Goal: Use online tool/utility: Utilize a website feature to perform a specific function

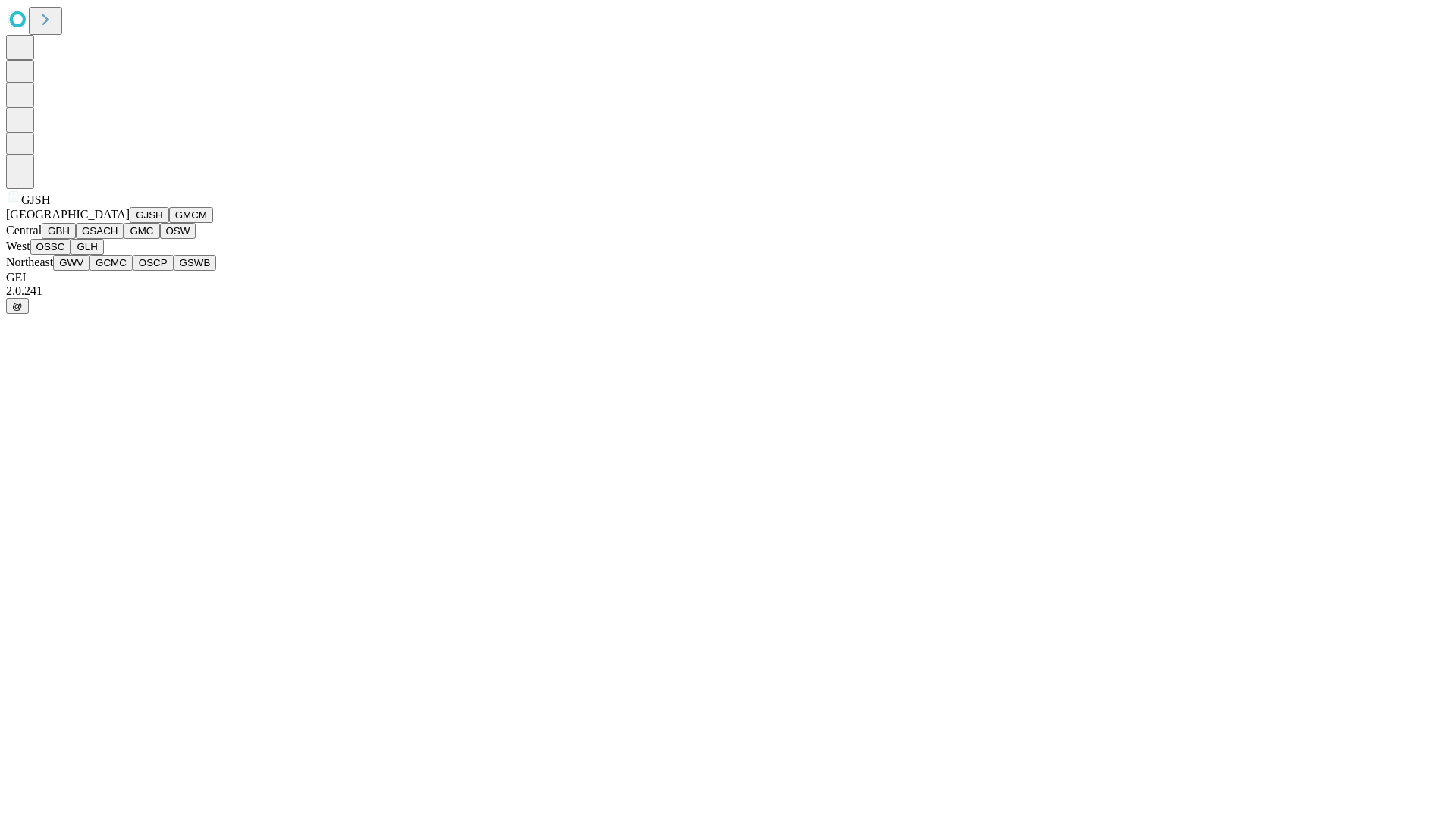
click at [129, 223] on button "GJSH" at bounding box center [149, 215] width 40 height 16
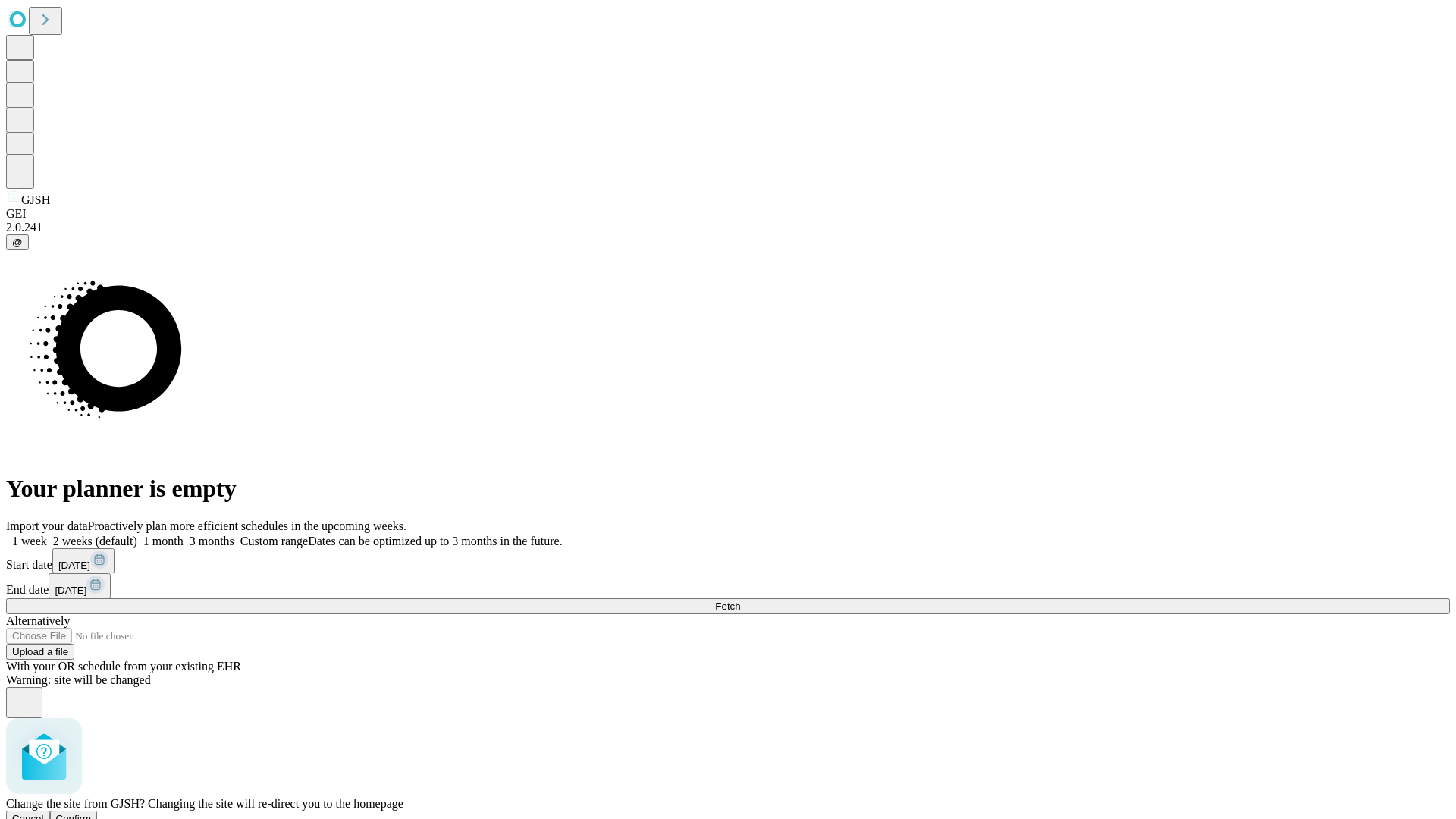
click at [92, 813] on span "Confirm" at bounding box center [74, 819] width 36 height 12
click at [138, 535] on label "2 weeks (default)" at bounding box center [92, 541] width 90 height 13
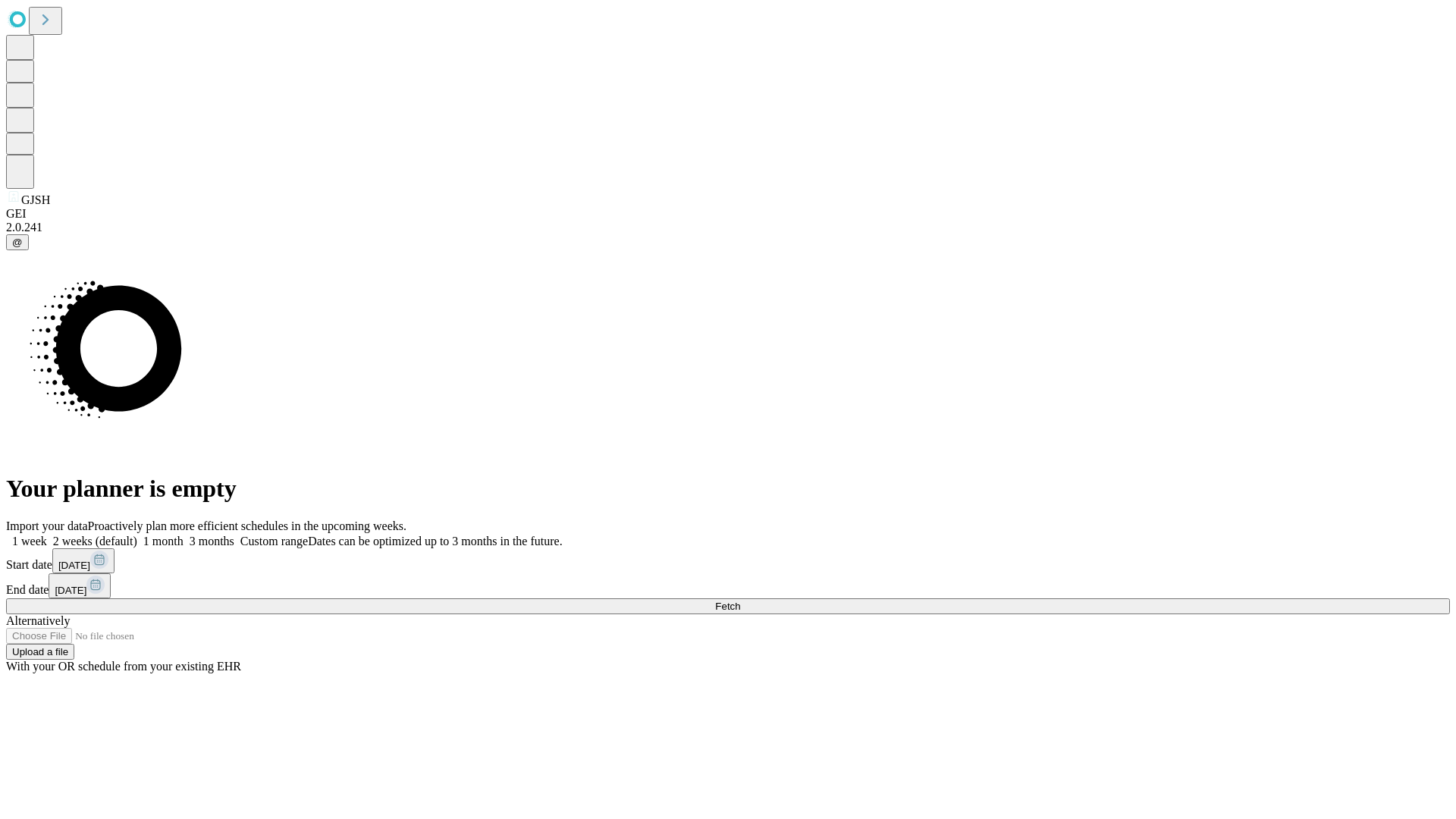
click at [740, 601] on span "Fetch" at bounding box center [728, 607] width 25 height 12
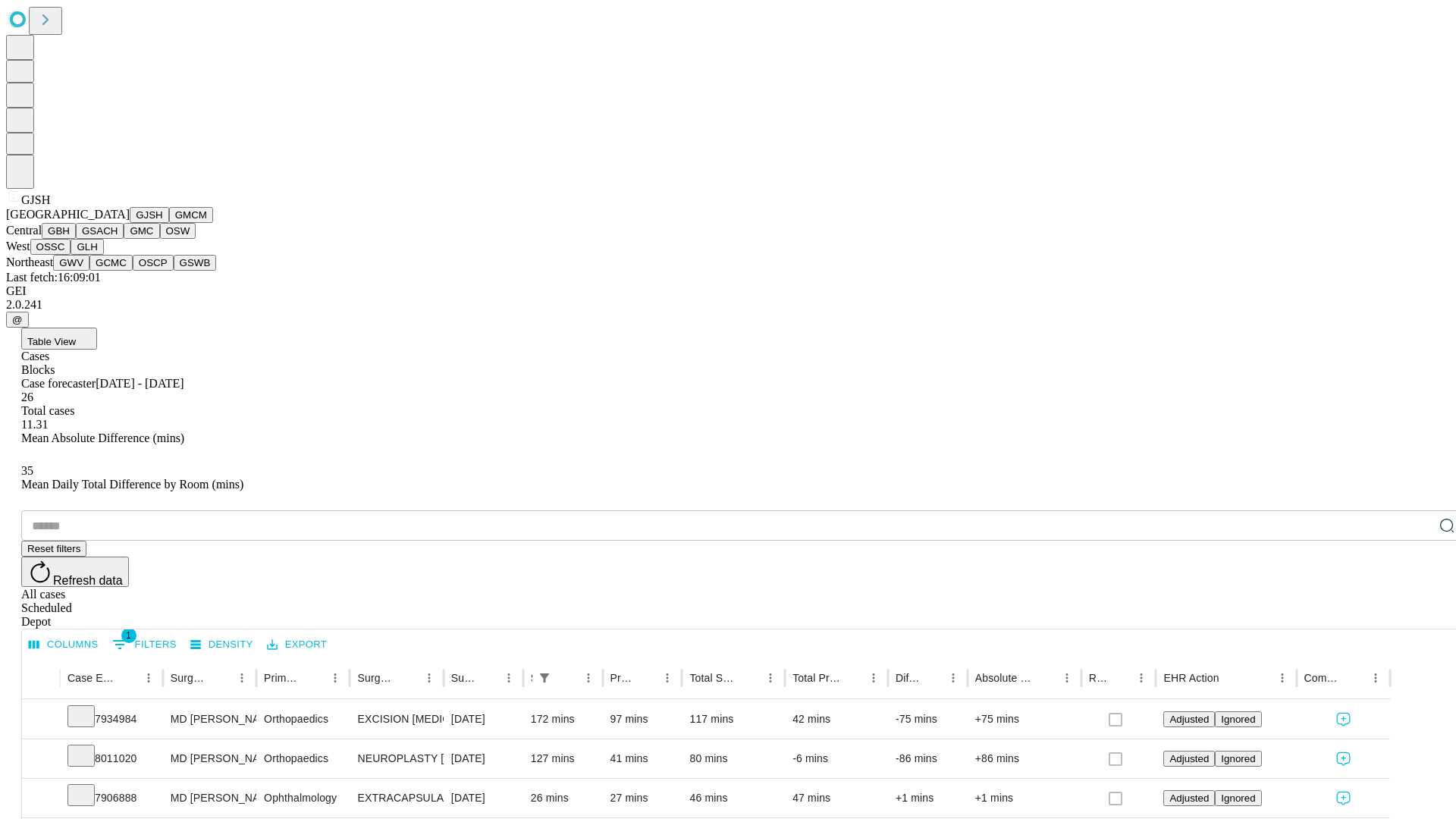
click at [169, 223] on button "GMCM" at bounding box center [191, 215] width 44 height 16
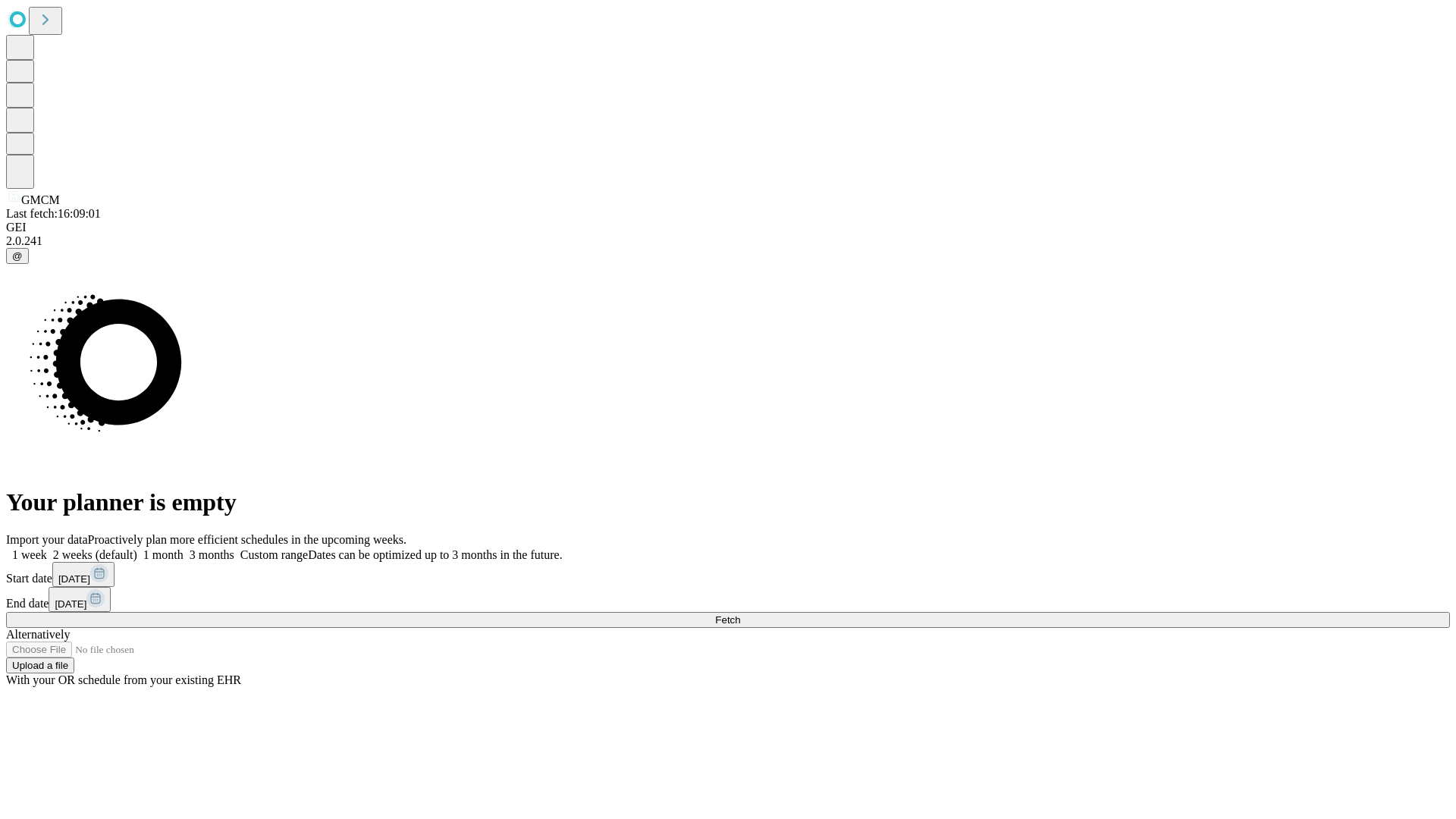
click at [138, 548] on label "2 weeks (default)" at bounding box center [92, 555] width 90 height 13
click at [740, 614] on span "Fetch" at bounding box center [728, 620] width 25 height 12
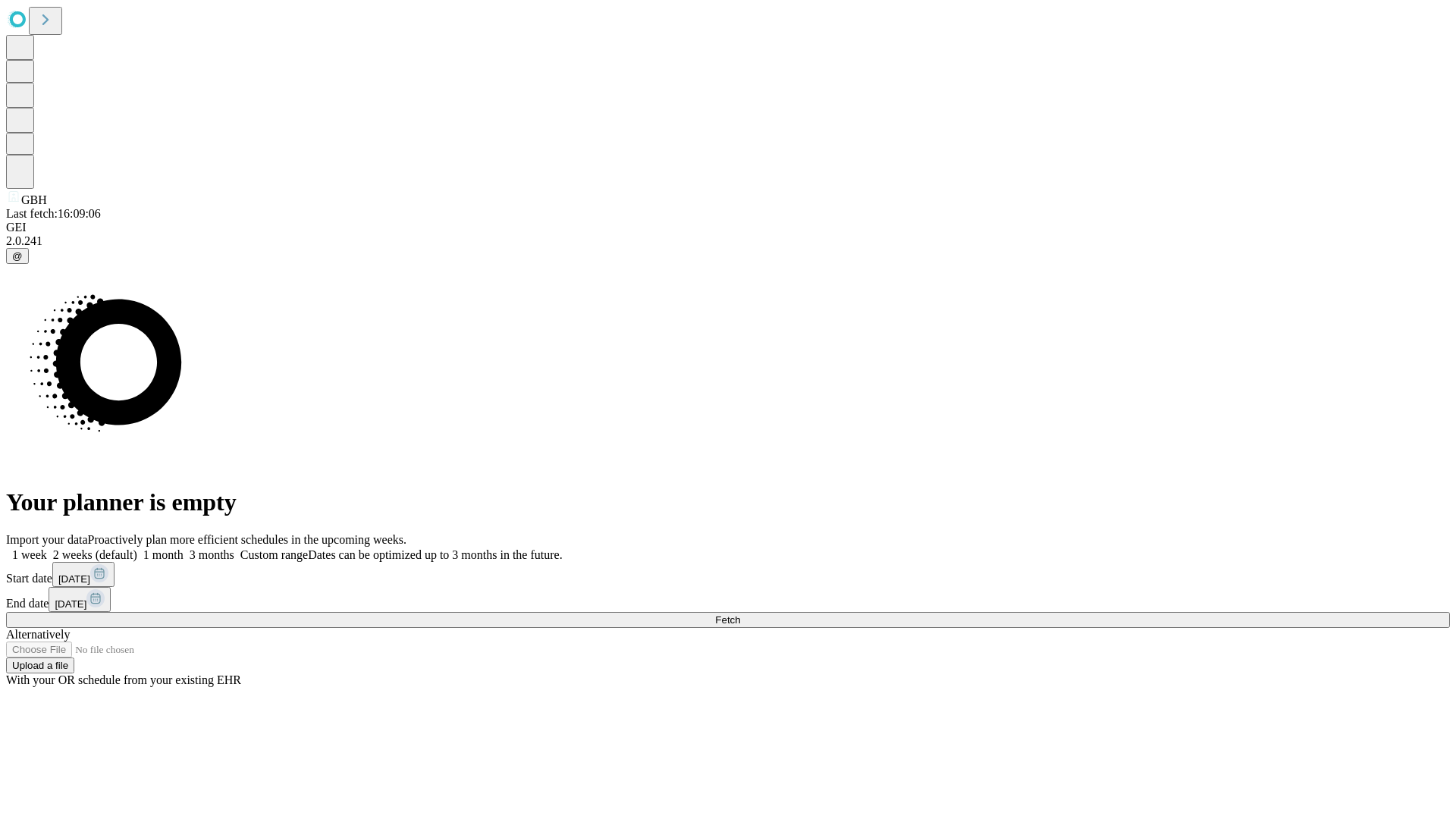
click at [138, 548] on label "2 weeks (default)" at bounding box center [92, 555] width 90 height 13
click at [740, 614] on span "Fetch" at bounding box center [728, 620] width 25 height 12
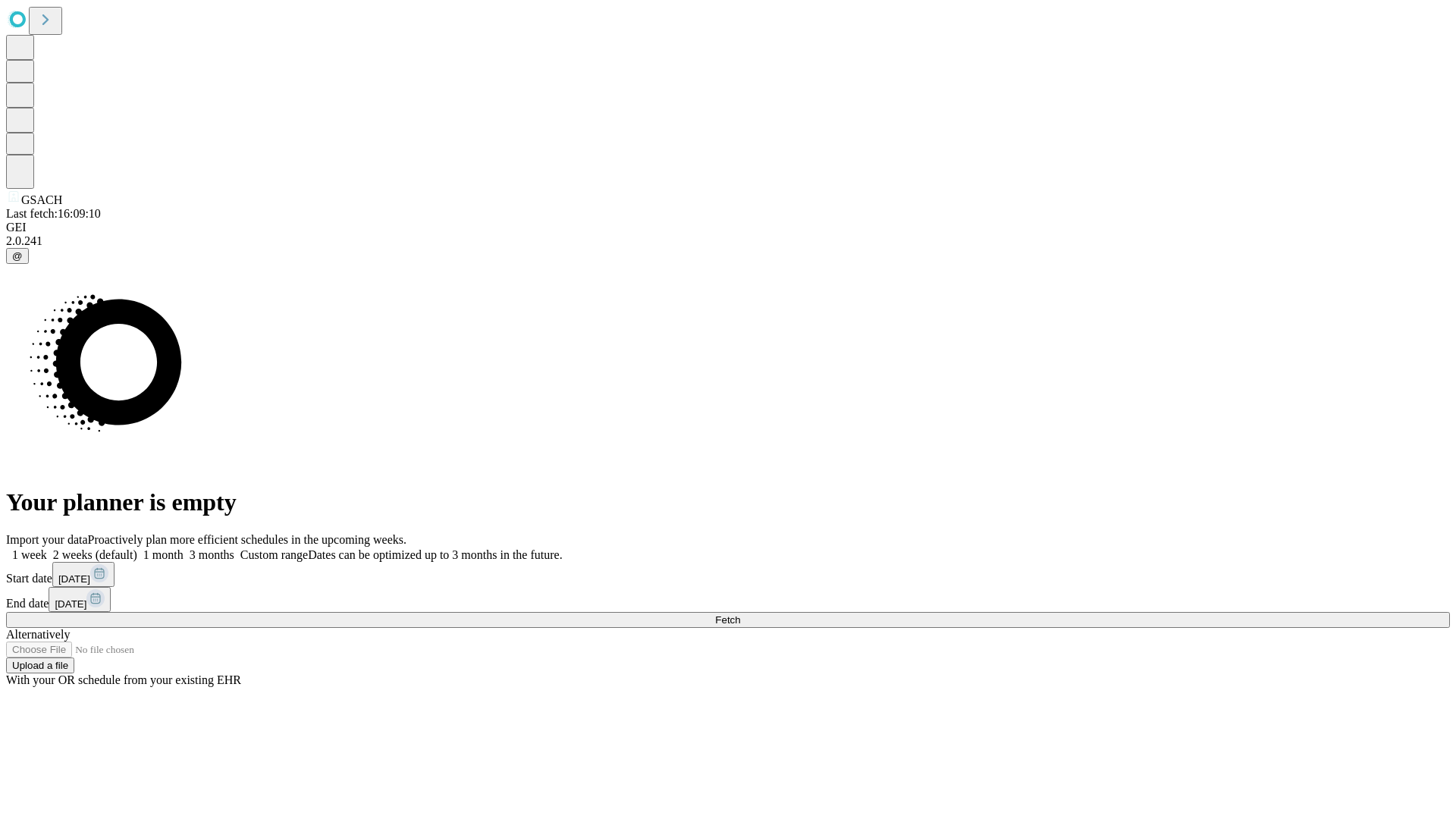
click at [138, 548] on label "2 weeks (default)" at bounding box center [92, 555] width 90 height 13
click at [740, 614] on span "Fetch" at bounding box center [728, 620] width 25 height 12
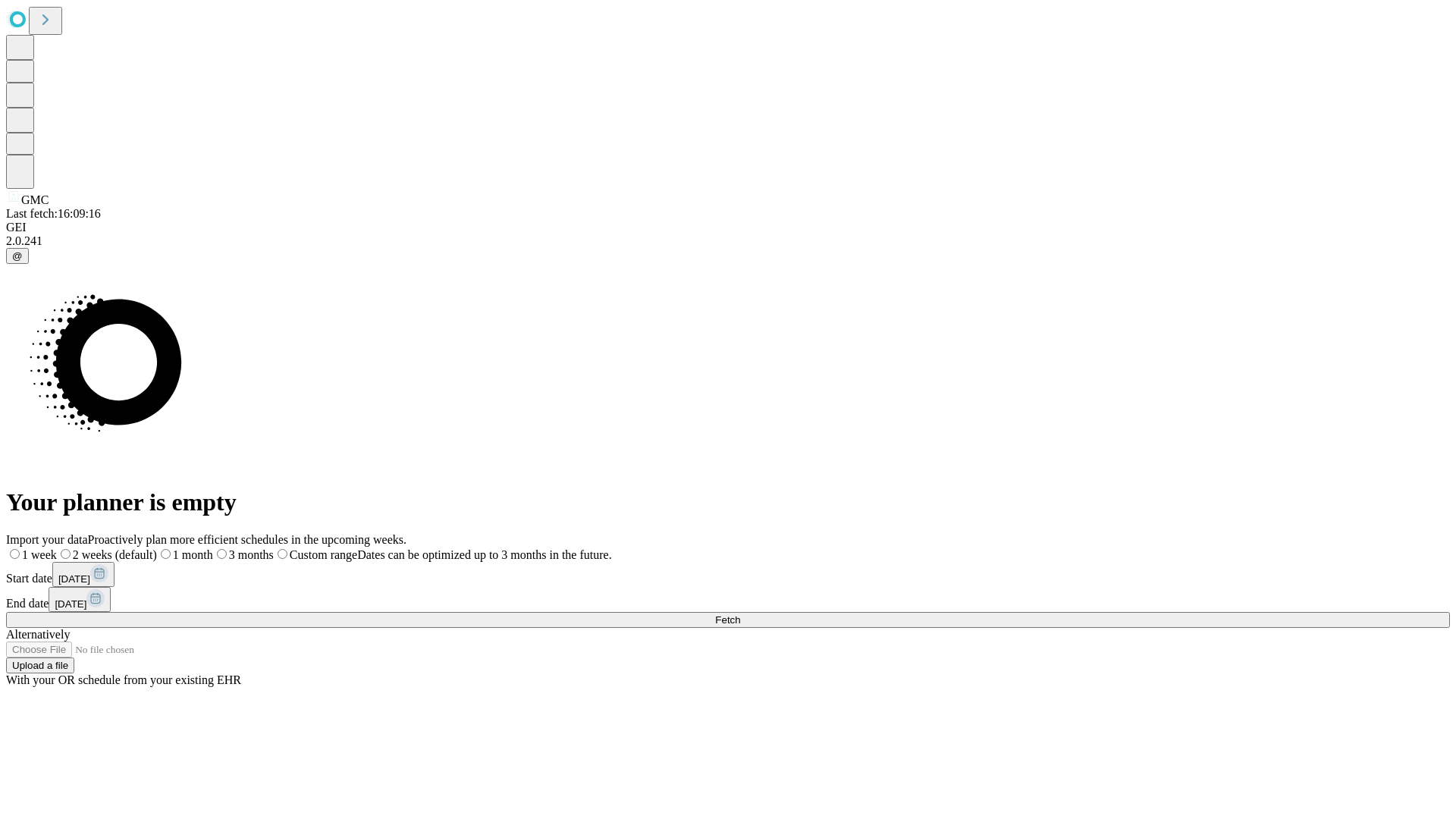
click at [157, 548] on label "2 weeks (default)" at bounding box center [107, 555] width 100 height 13
click at [740, 614] on span "Fetch" at bounding box center [728, 620] width 25 height 12
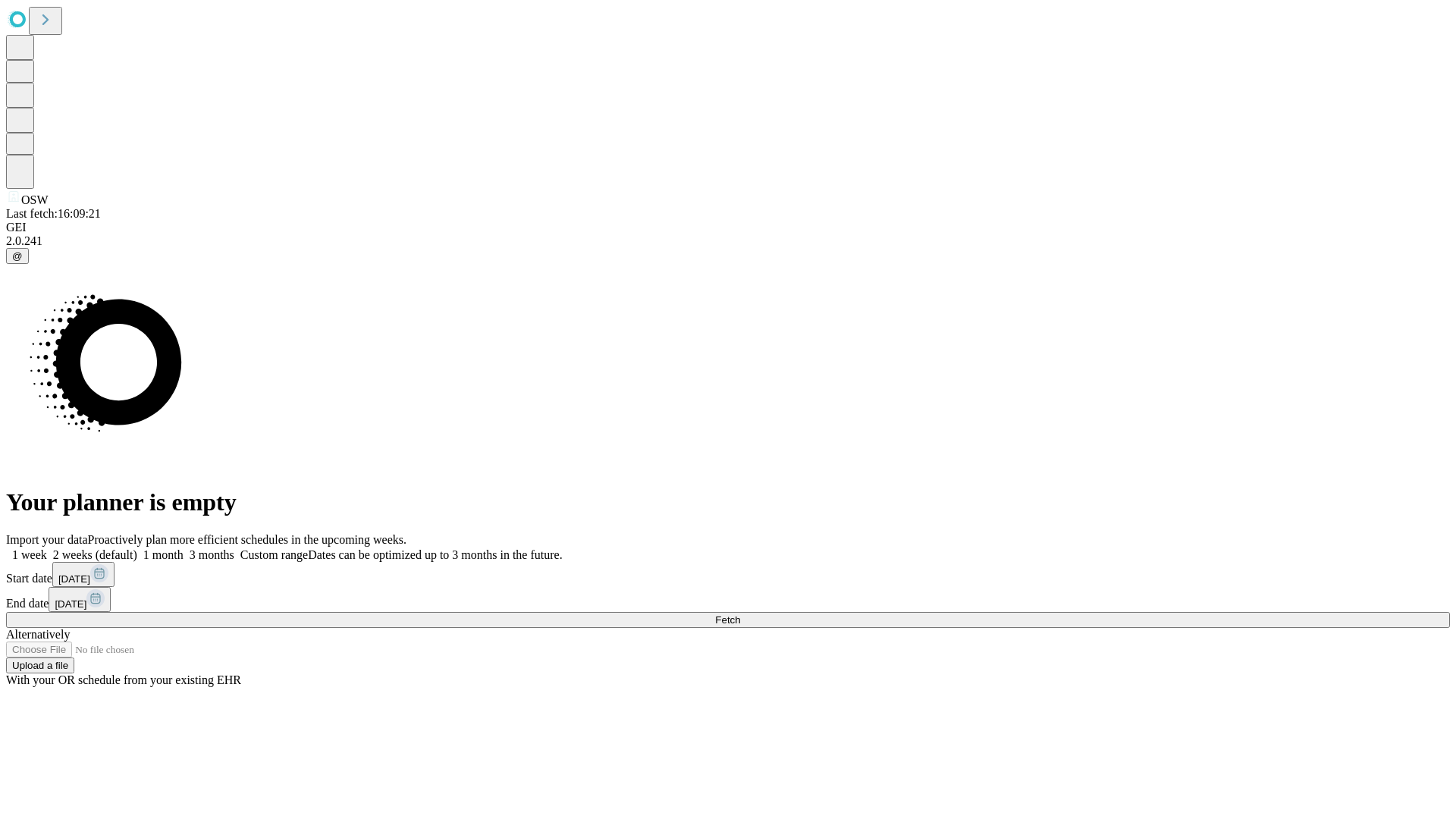
click at [138, 548] on label "2 weeks (default)" at bounding box center [92, 555] width 90 height 13
click at [740, 614] on span "Fetch" at bounding box center [728, 620] width 25 height 12
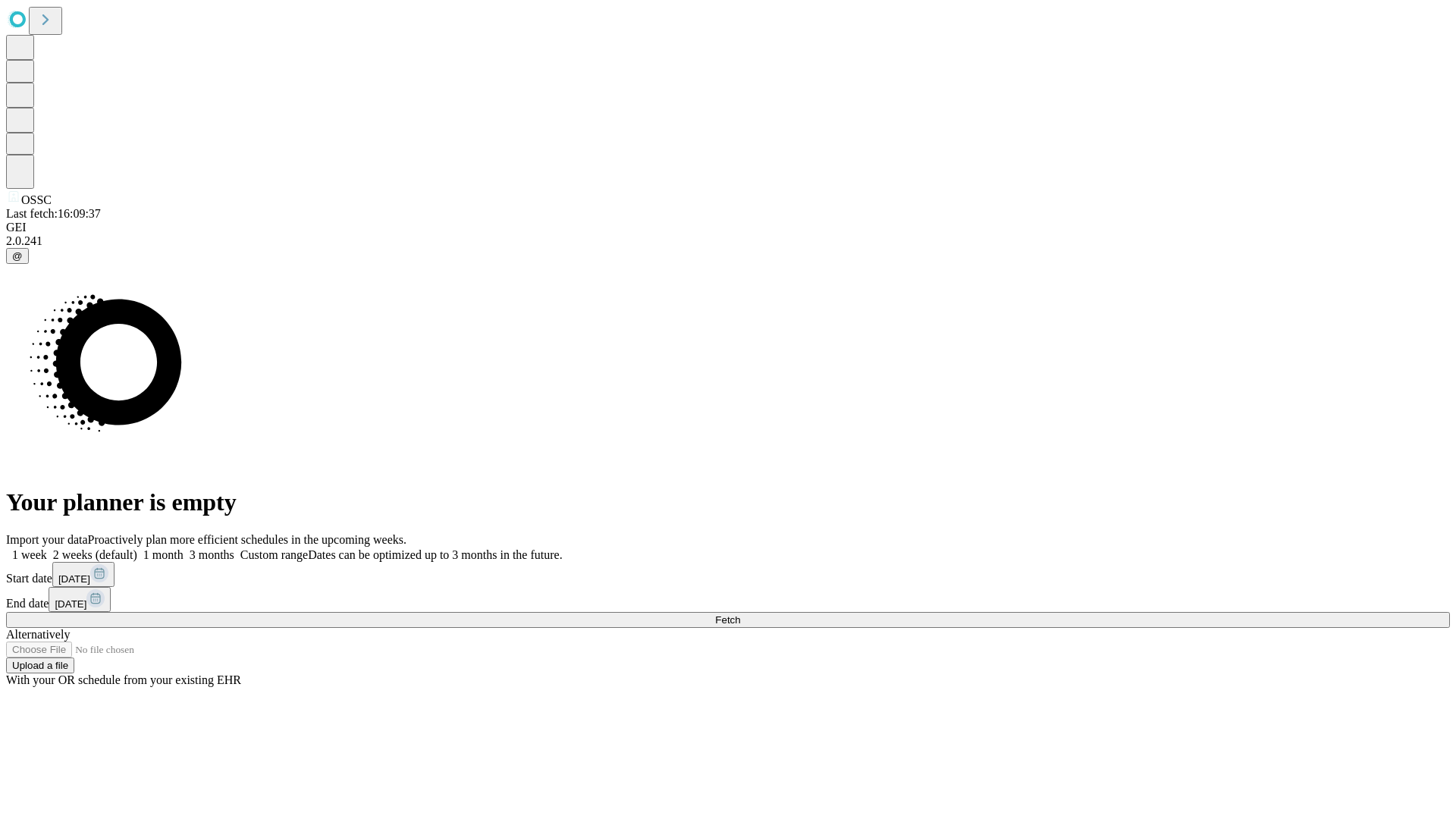
click at [138, 548] on label "2 weeks (default)" at bounding box center [92, 555] width 90 height 13
click at [740, 614] on span "Fetch" at bounding box center [728, 620] width 25 height 12
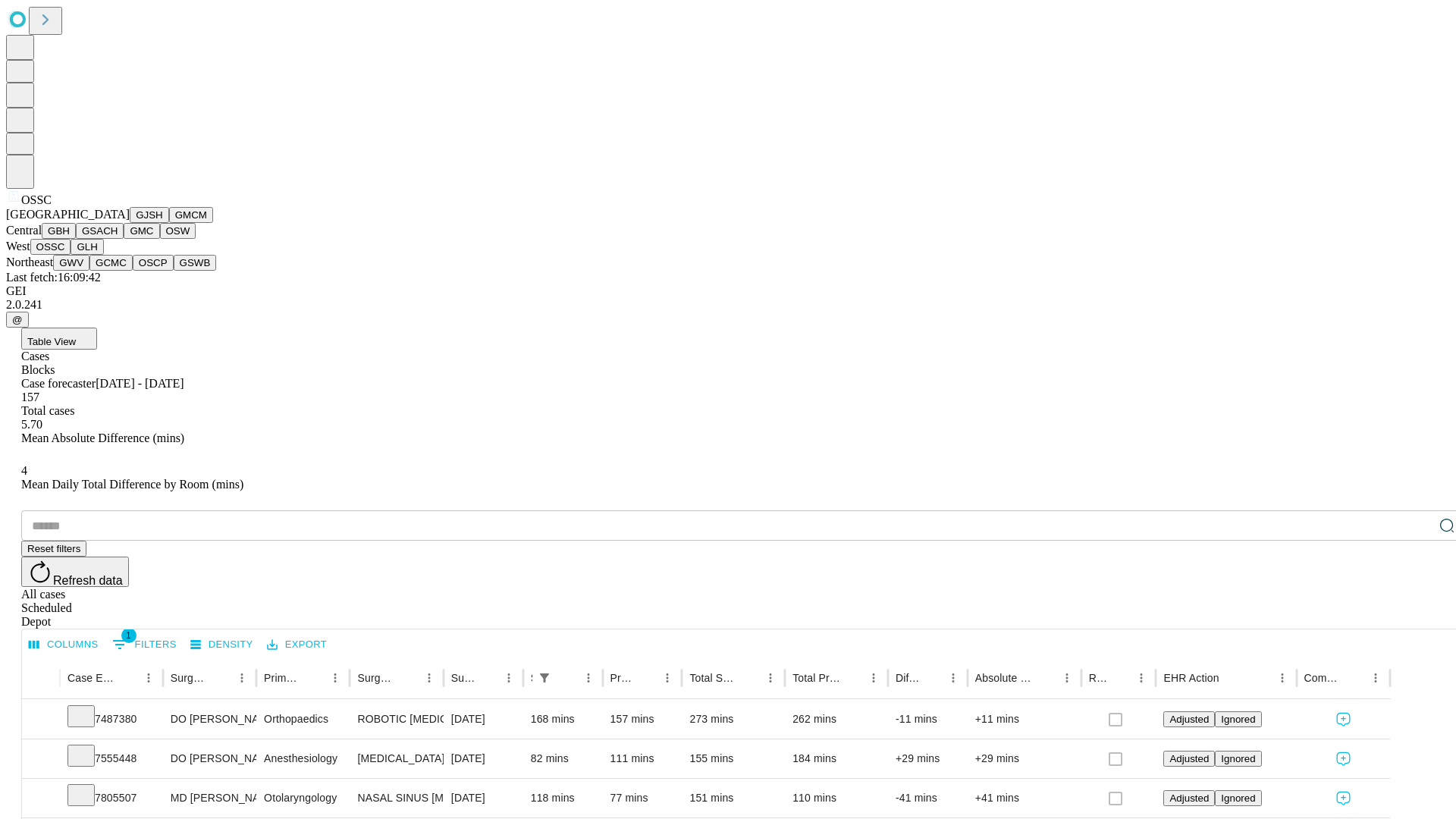
click at [103, 254] on button "GLH" at bounding box center [86, 246] width 32 height 16
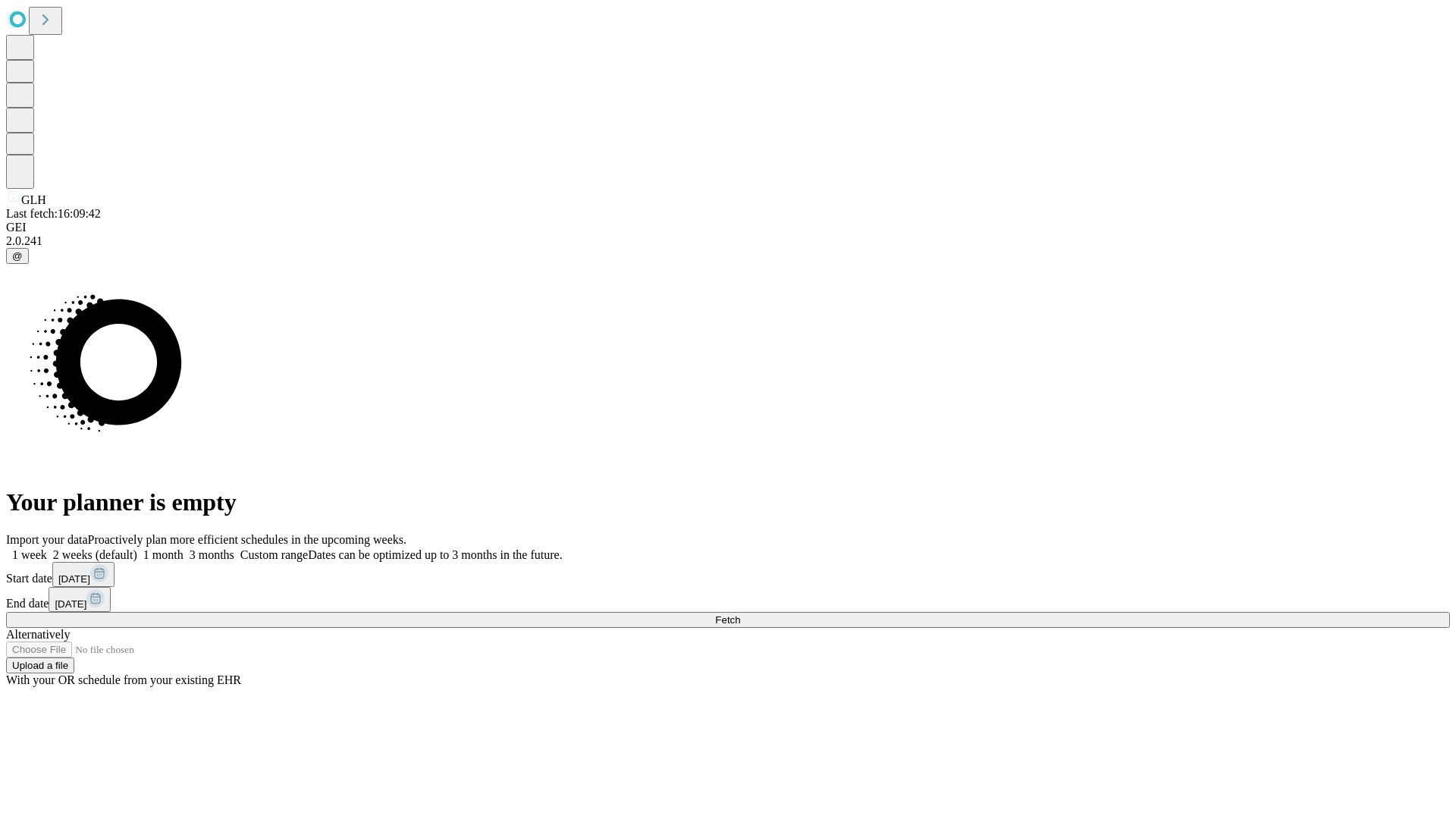
click at [138, 548] on label "2 weeks (default)" at bounding box center [92, 555] width 90 height 13
click at [740, 614] on span "Fetch" at bounding box center [728, 620] width 25 height 12
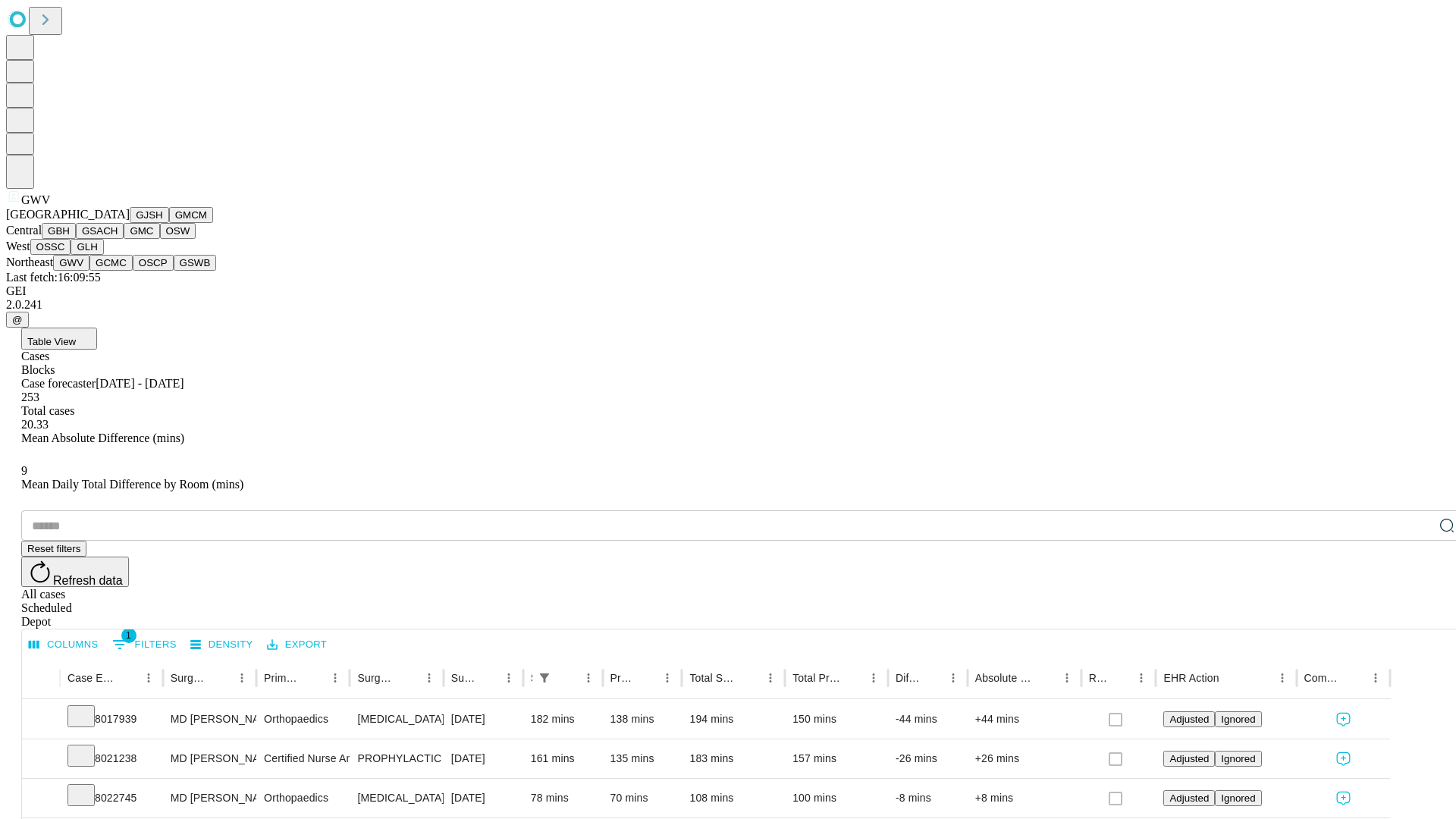
click at [118, 271] on button "GCMC" at bounding box center [111, 262] width 43 height 16
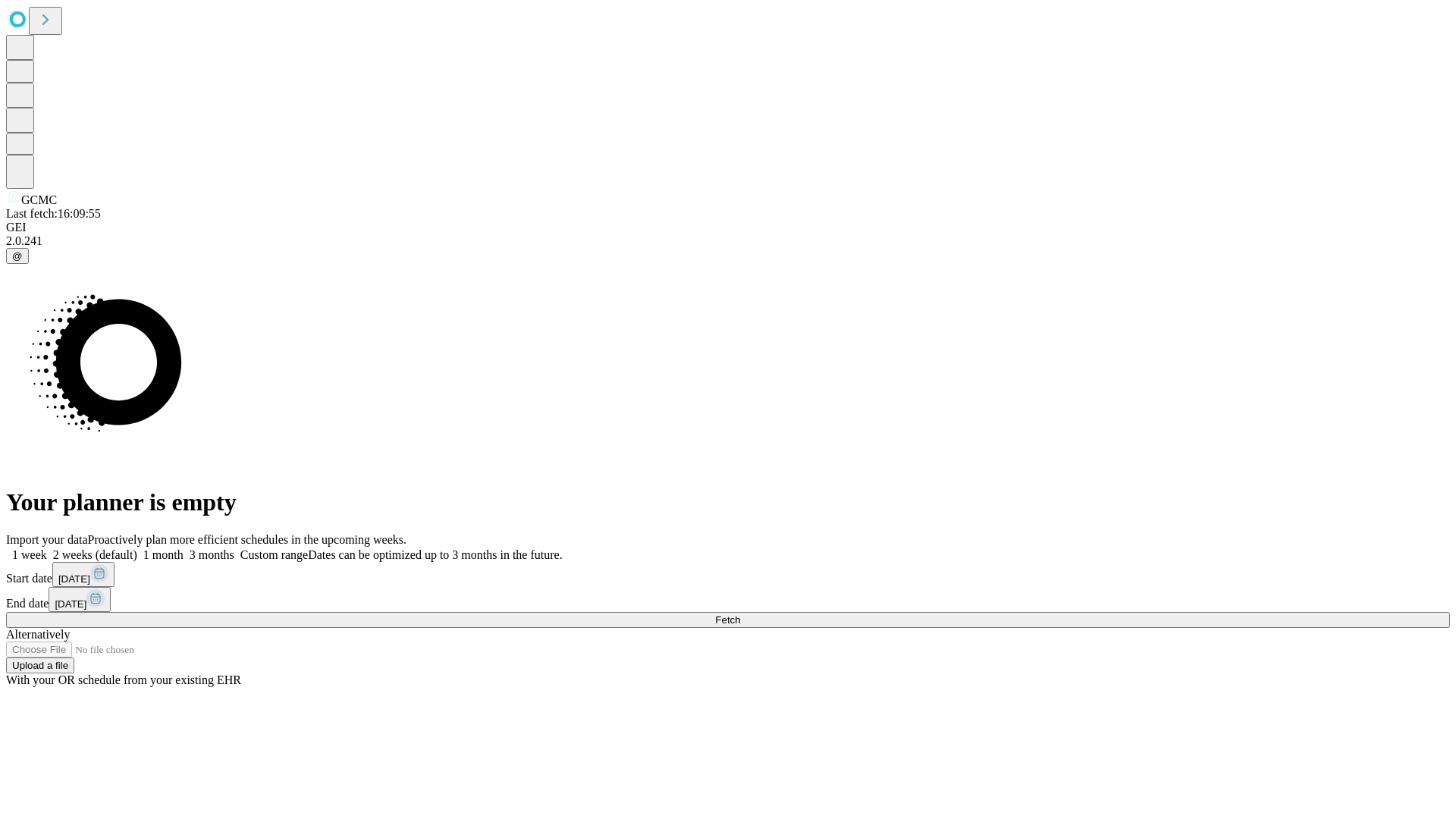
click at [138, 548] on label "2 weeks (default)" at bounding box center [92, 555] width 90 height 13
click at [740, 614] on span "Fetch" at bounding box center [728, 620] width 25 height 12
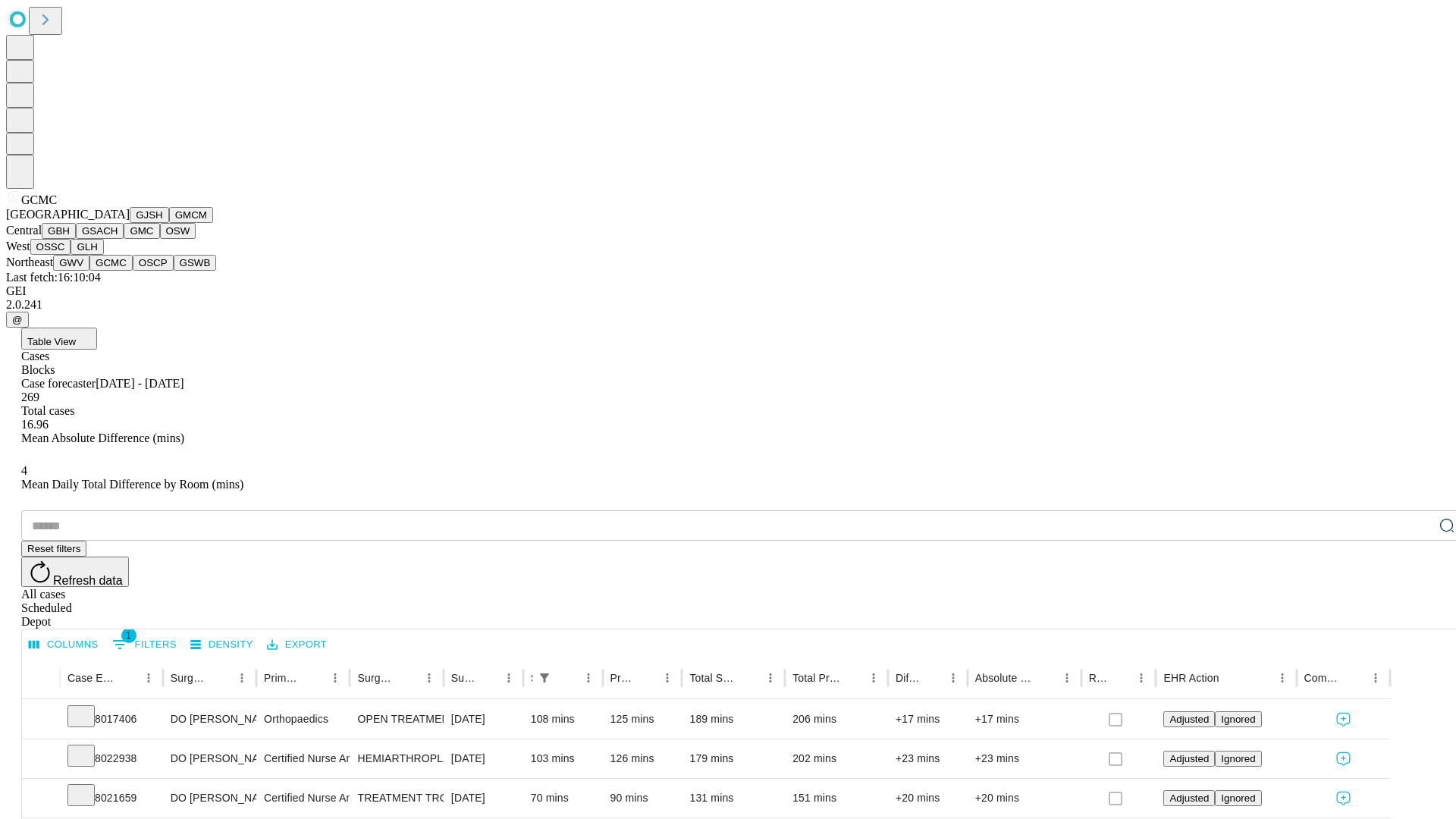
click at [133, 271] on button "OSCP" at bounding box center [152, 262] width 41 height 16
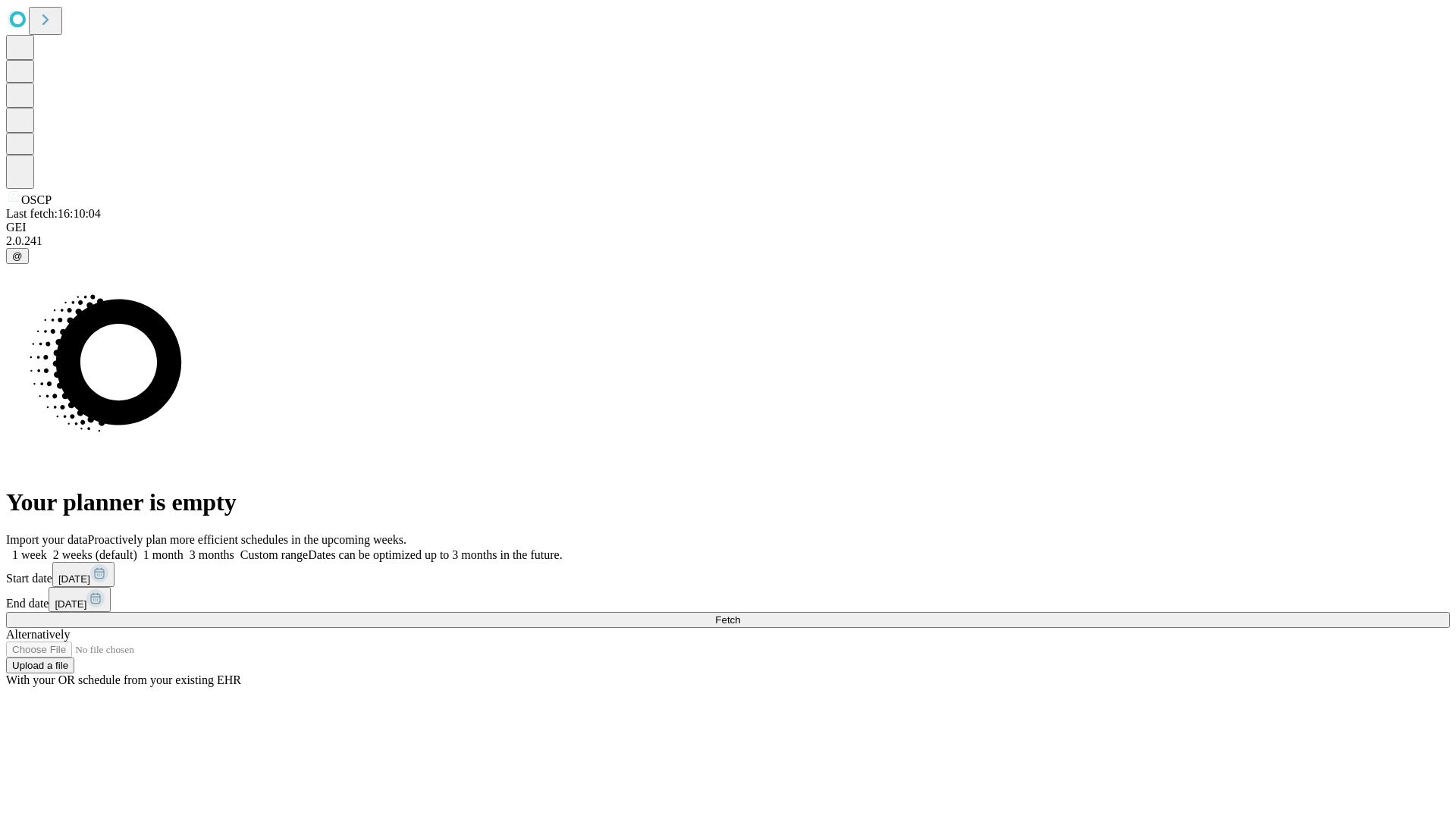
click at [138, 548] on label "2 weeks (default)" at bounding box center [92, 555] width 90 height 13
click at [740, 614] on span "Fetch" at bounding box center [728, 620] width 25 height 12
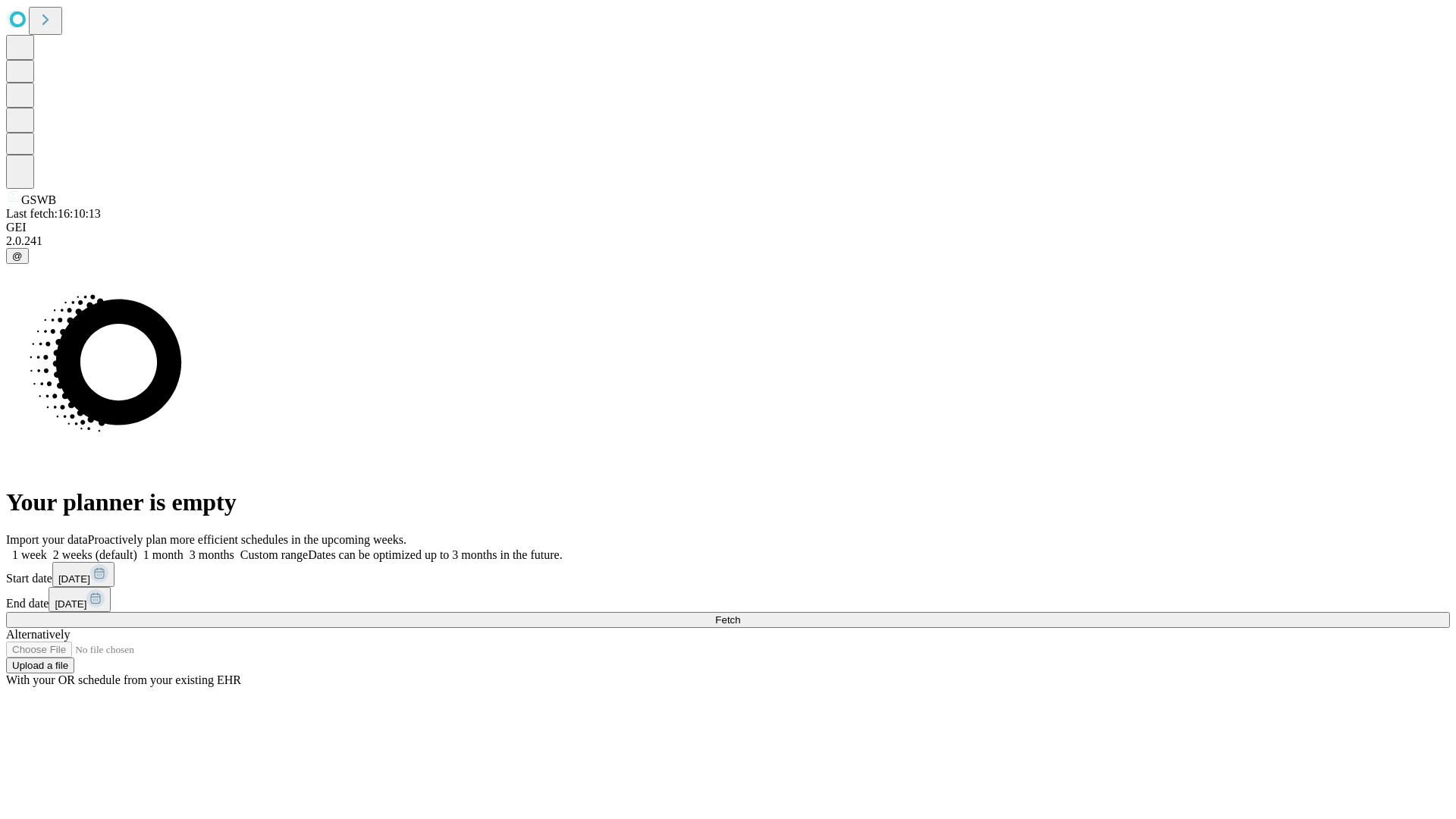
click at [740, 614] on span "Fetch" at bounding box center [728, 620] width 25 height 12
